Goal: Communication & Community: Answer question/provide support

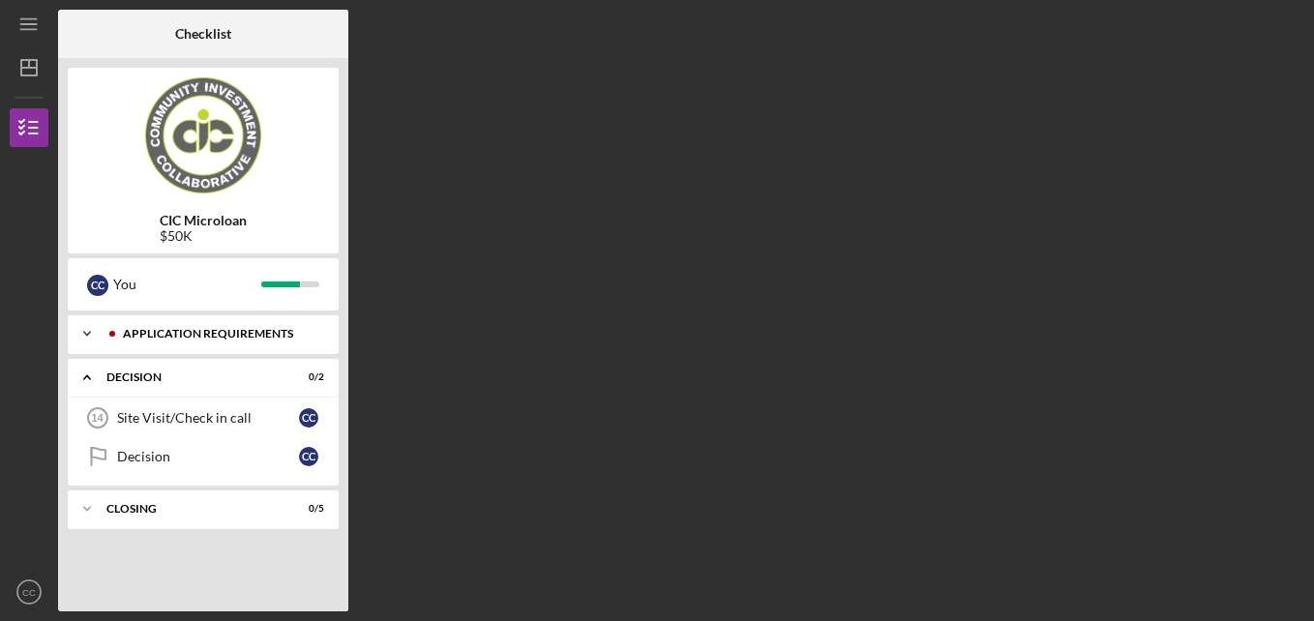
click at [191, 334] on div "APPLICATION REQUIREMENTS" at bounding box center [219, 334] width 192 height 12
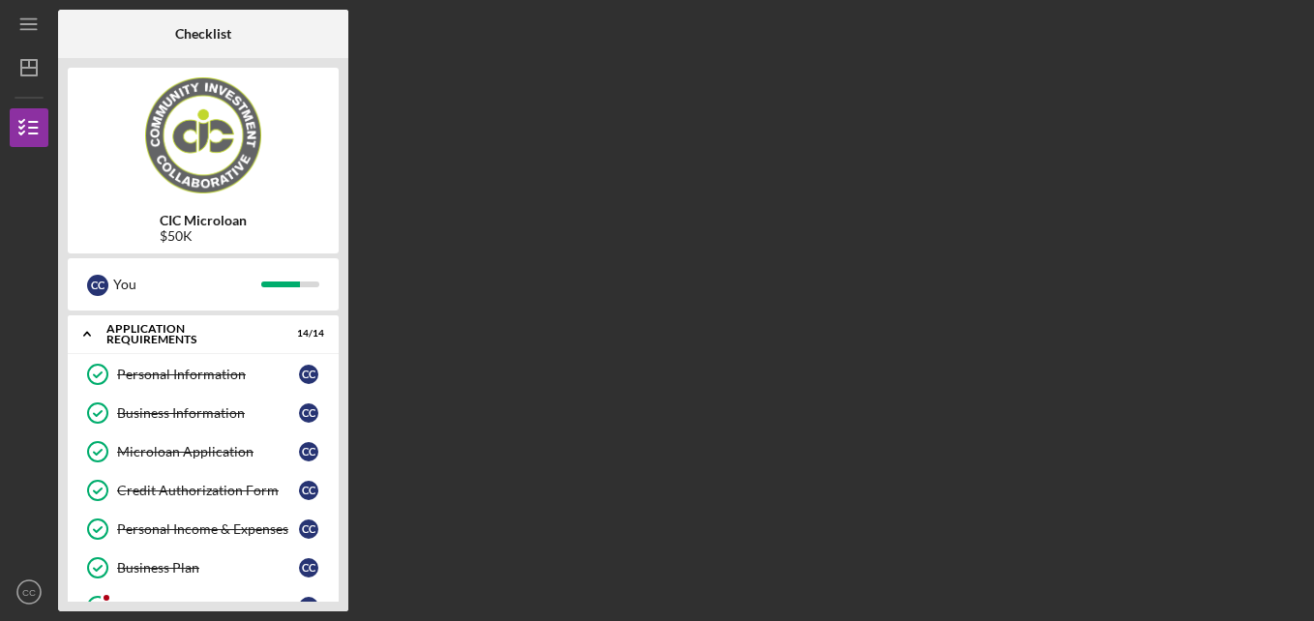
click at [340, 585] on div "CIC Microloan $50K C C You Icon/Expander APPLICATION REQUIREMENTS 14 / 14 Perso…" at bounding box center [203, 334] width 290 height 553
click at [340, 582] on div "CIC Microloan $50K C C You Icon/Expander APPLICATION REQUIREMENTS 14 / 14 Perso…" at bounding box center [203, 334] width 290 height 553
drag, startPoint x: 340, startPoint y: 582, endPoint x: 102, endPoint y: 599, distance: 238.5
click at [102, 599] on div "CIC Microloan $50K C C You Icon/Expander APPLICATION REQUIREMENTS 14 / 14 Perso…" at bounding box center [203, 334] width 290 height 553
click at [102, 599] on div at bounding box center [107, 598] width 12 height 12
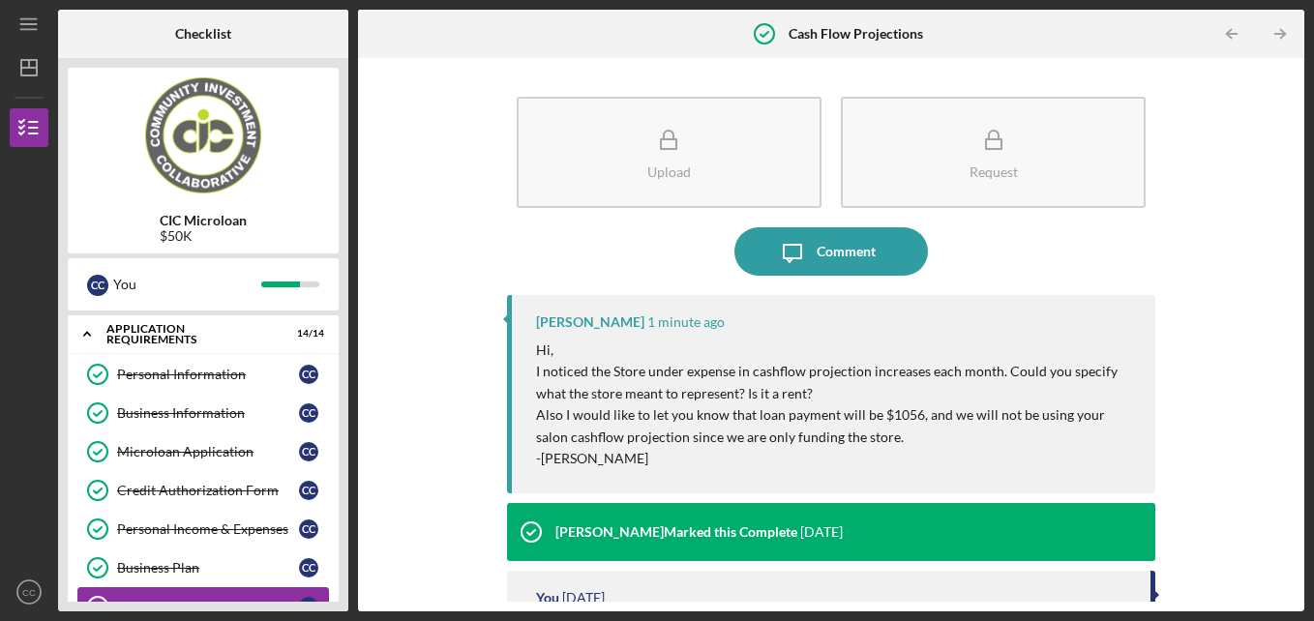
click at [1300, 595] on div "Upload Request Icon/Message Comment [PERSON_NAME] 1 minute ago Hi, I noticed th…" at bounding box center [831, 334] width 946 height 553
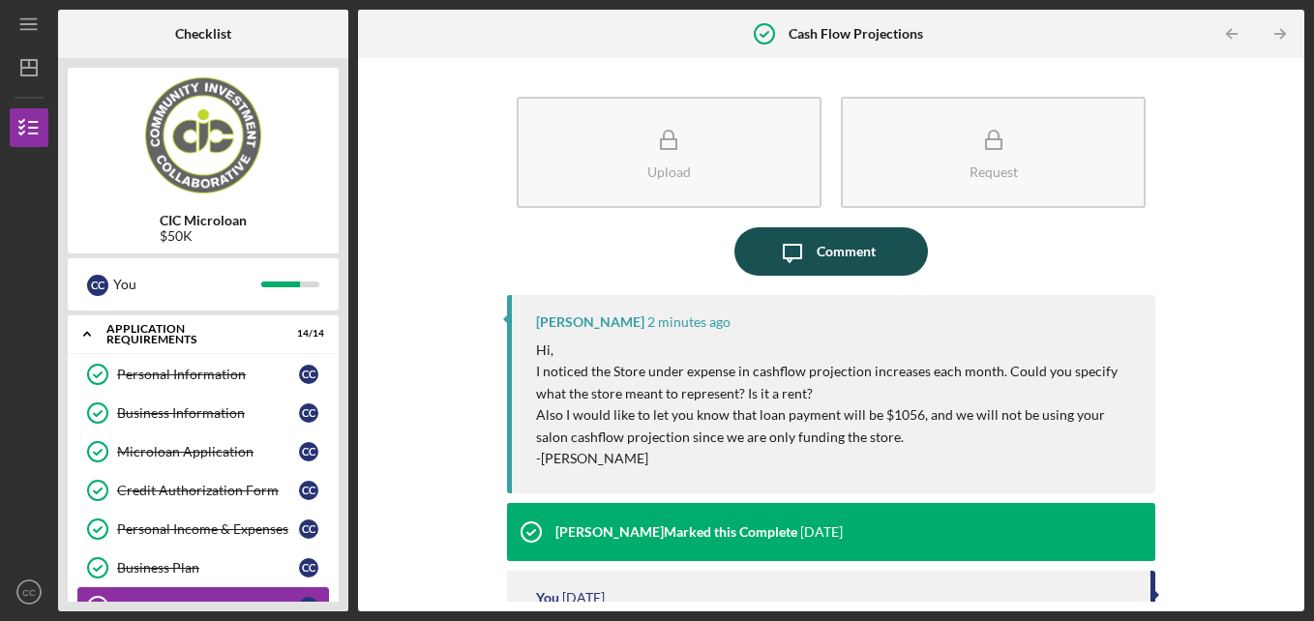
click at [826, 254] on div "Comment" at bounding box center [845, 251] width 59 height 48
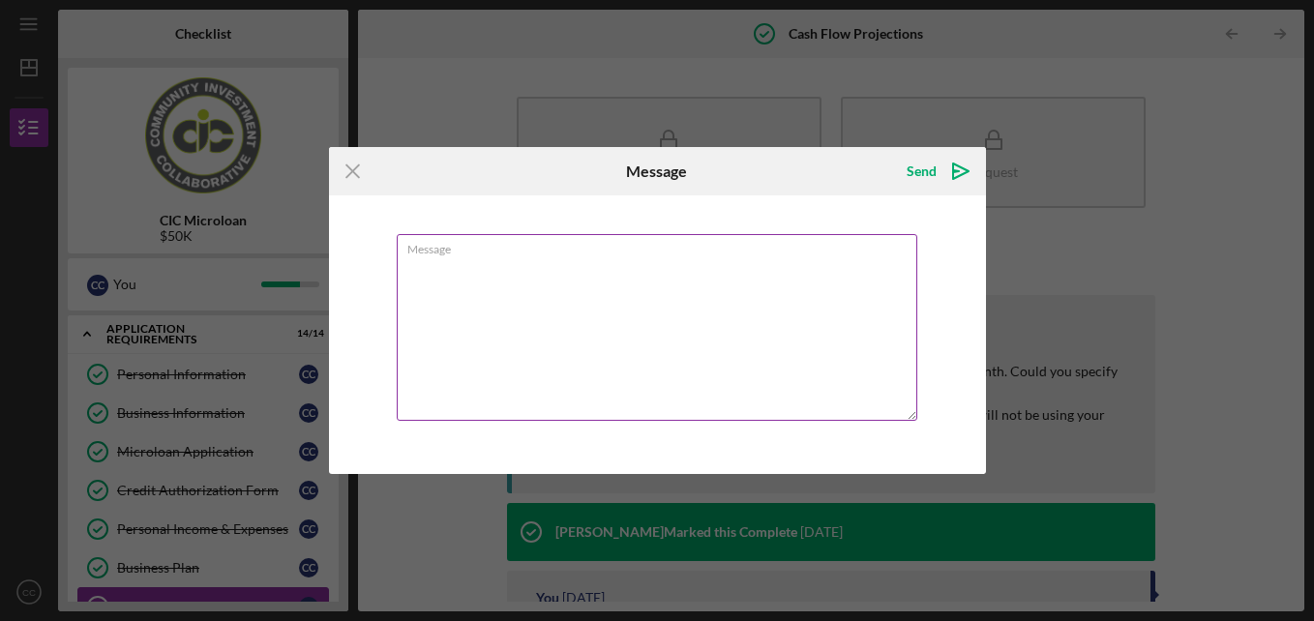
click at [505, 285] on textarea "Message" at bounding box center [657, 327] width 520 height 187
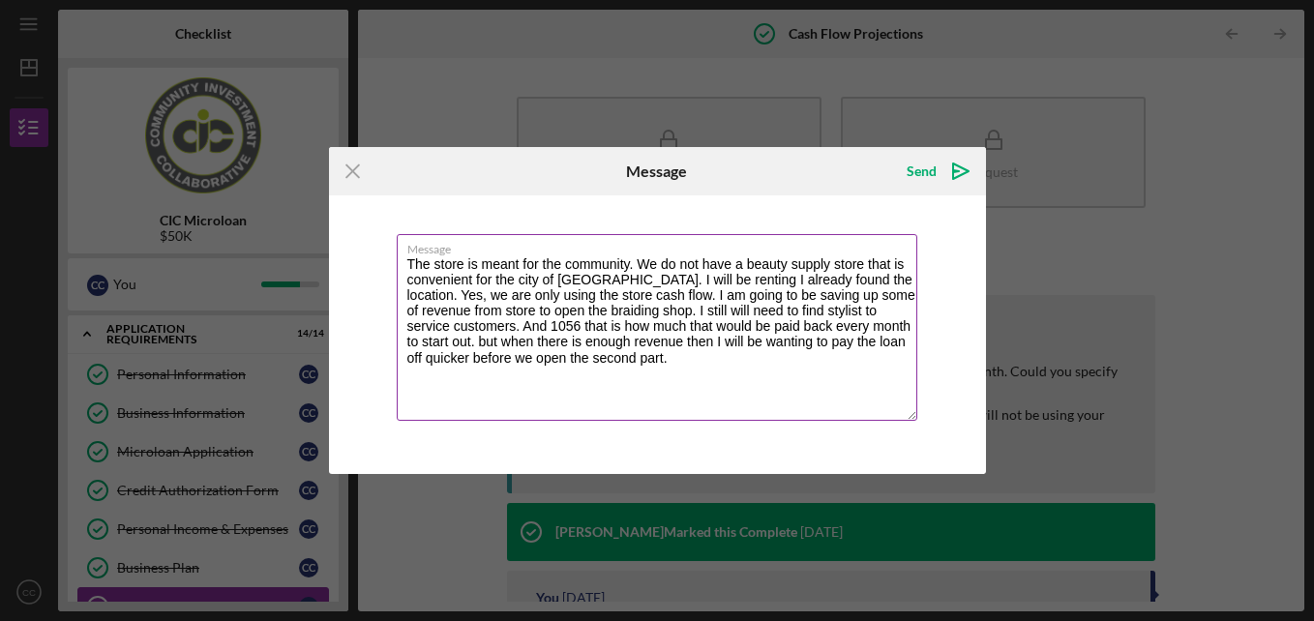
click at [602, 359] on textarea "The store is meant for the community. We do not have a beauty supply store that…" at bounding box center [657, 327] width 520 height 187
type textarea "The store is meant for the community. We do not have a beauty supply store that…"
click at [925, 171] on div "Send" at bounding box center [921, 171] width 30 height 39
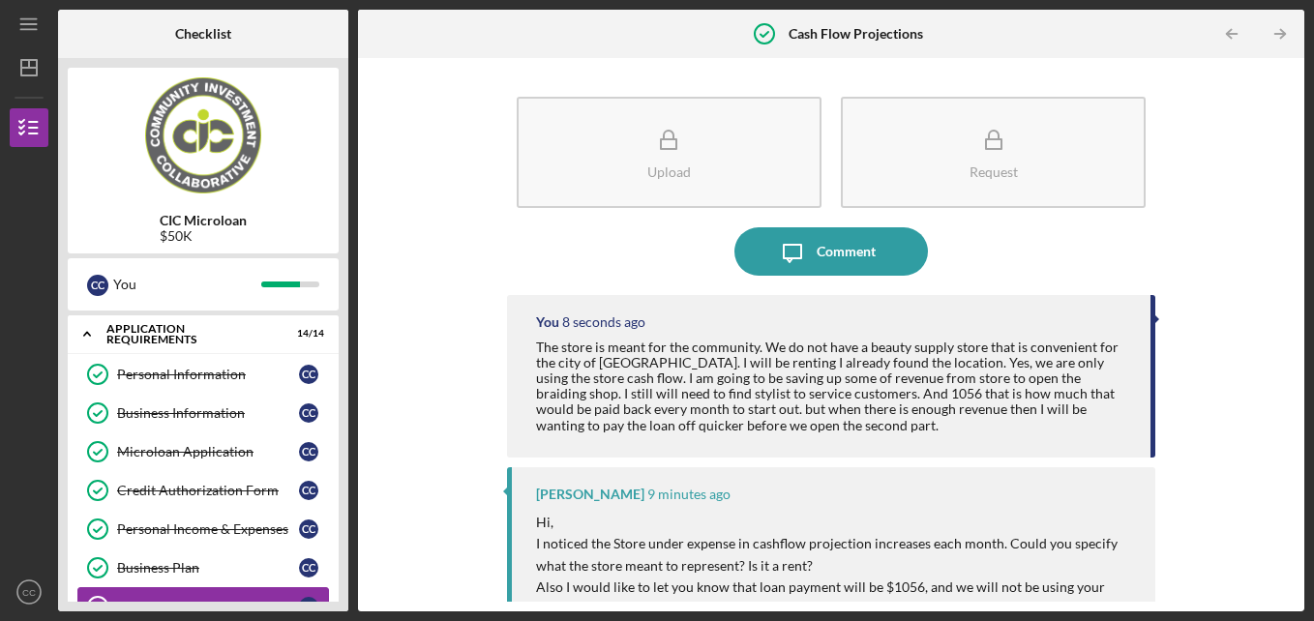
click at [1270, 541] on div "Upload Request Icon/Message Comment You 8 seconds ago The store is meant for th…" at bounding box center [831, 335] width 927 height 534
click at [1283, 543] on div "Upload Request Icon/Message Comment You 9 seconds ago The store is meant for th…" at bounding box center [831, 335] width 927 height 534
click at [1294, 399] on div "Upload Request Icon/Message Comment You 12 seconds ago The store is meant for t…" at bounding box center [831, 334] width 946 height 553
click at [1294, 399] on div "Upload Request Icon/Message Comment You 13 seconds ago The store is meant for t…" at bounding box center [831, 334] width 946 height 553
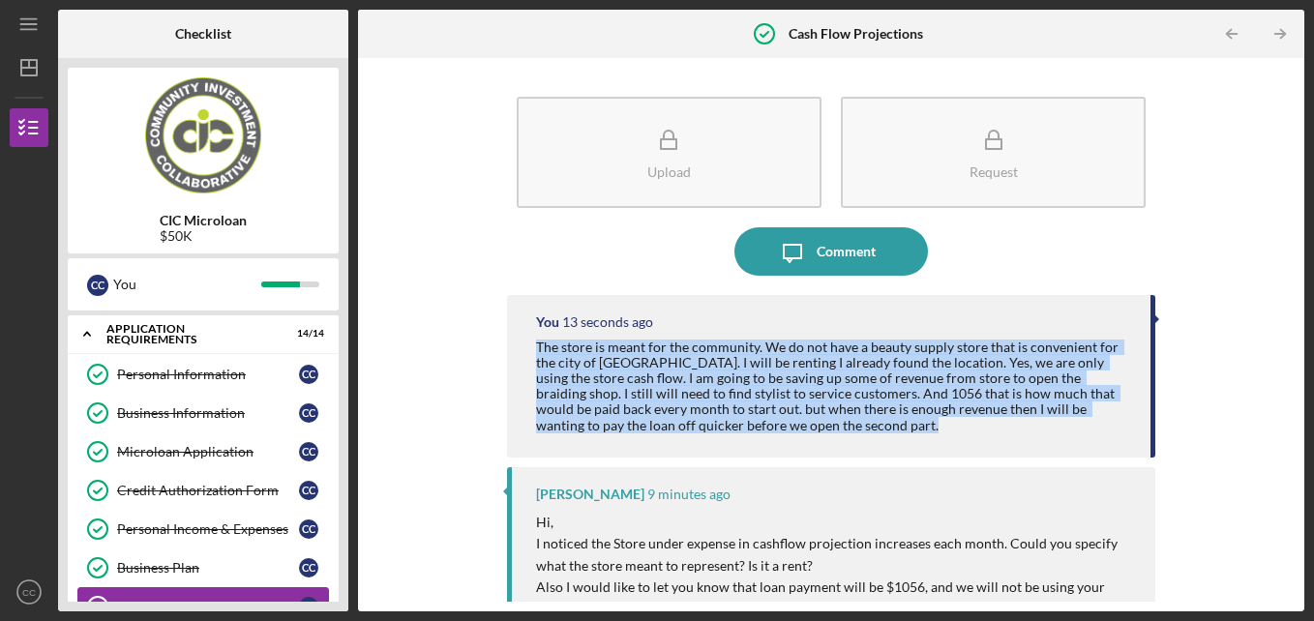
click at [1294, 399] on div "Upload Request Icon/Message Comment You 13 seconds ago The store is meant for t…" at bounding box center [831, 334] width 946 height 553
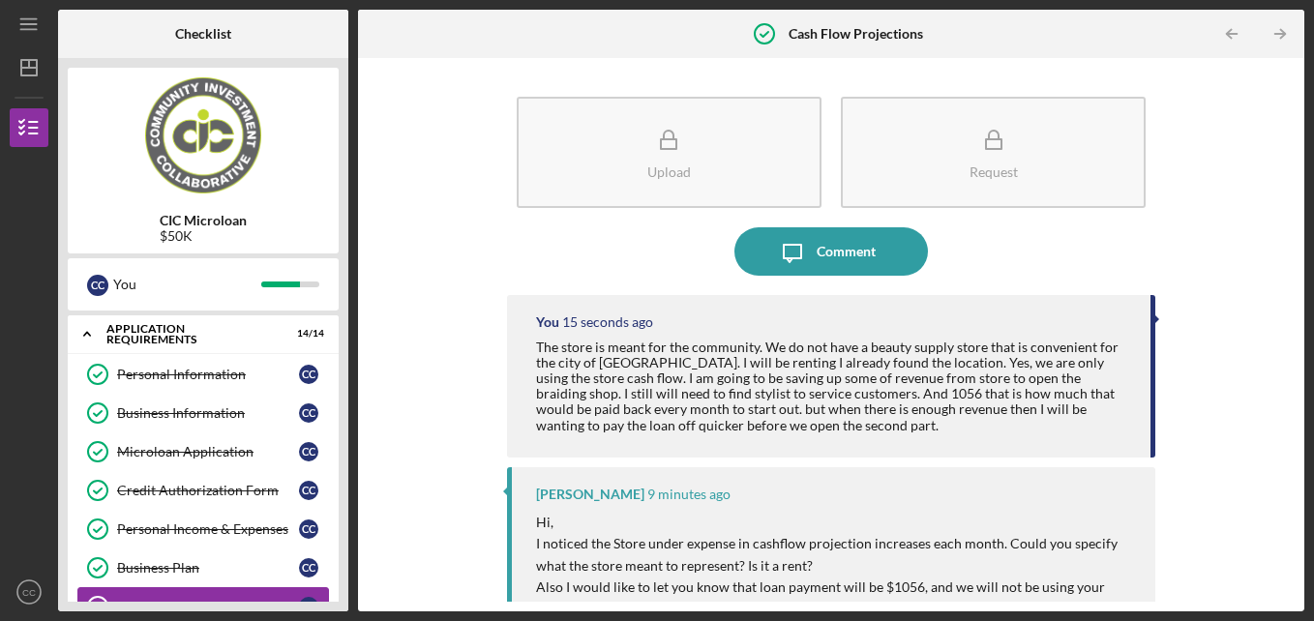
drag, startPoint x: 1294, startPoint y: 399, endPoint x: 1256, endPoint y: 499, distance: 106.5
click at [1256, 499] on div "Upload Request Icon/Message Comment You 15 seconds ago The store is meant for t…" at bounding box center [831, 335] width 927 height 534
click at [266, 588] on link "Cash Flow Projections Cash Flow Projections C C" at bounding box center [202, 606] width 251 height 39
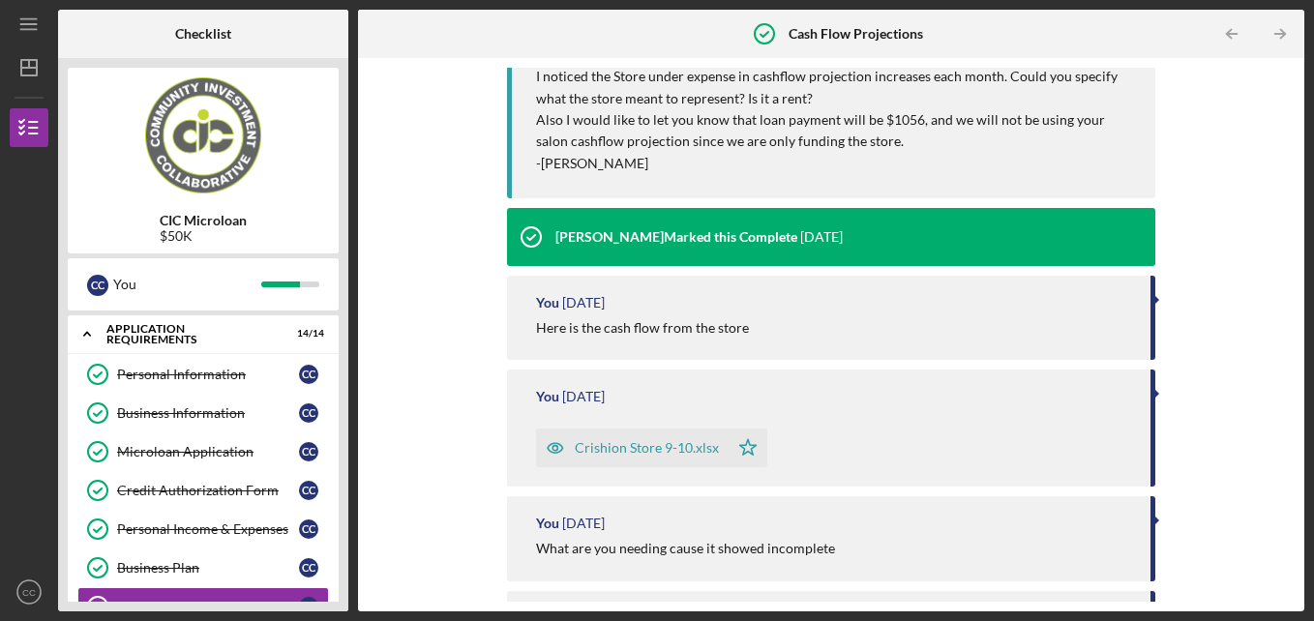
click at [1294, 413] on div "Upload Request Icon/Message Comment You 7 minutes ago The store is meant for th…" at bounding box center [831, 334] width 946 height 553
